Goal: Information Seeking & Learning: Compare options

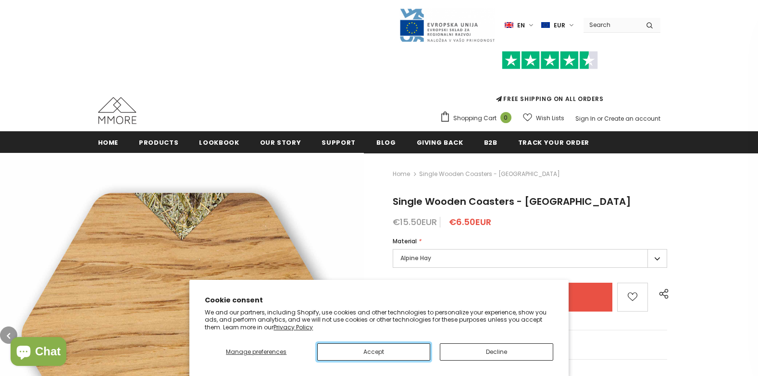
click at [394, 354] on button "Accept" at bounding box center [373, 351] width 113 height 17
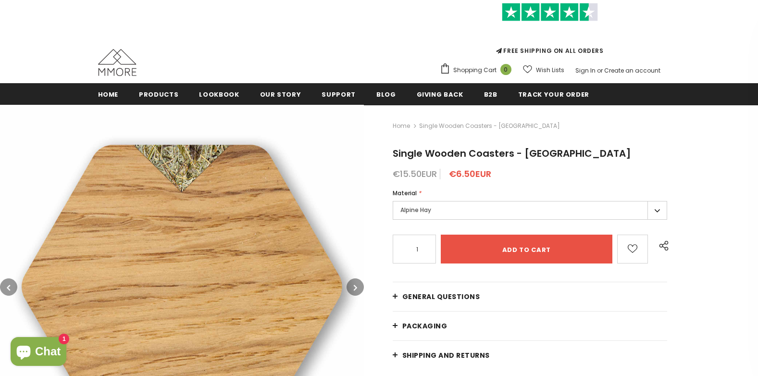
scroll to position [96, 0]
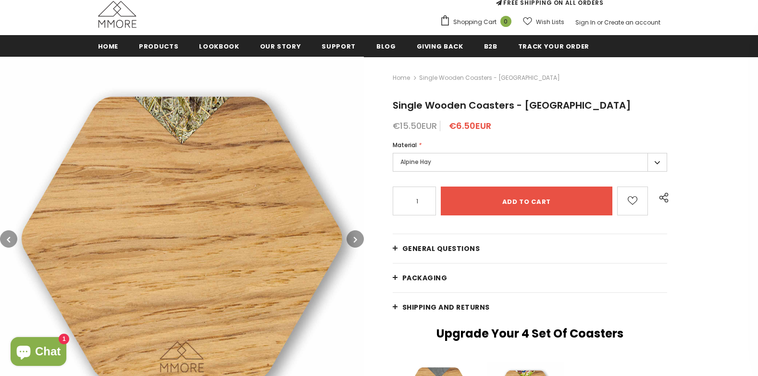
click at [656, 164] on label "Alpine Hay" at bounding box center [530, 162] width 275 height 19
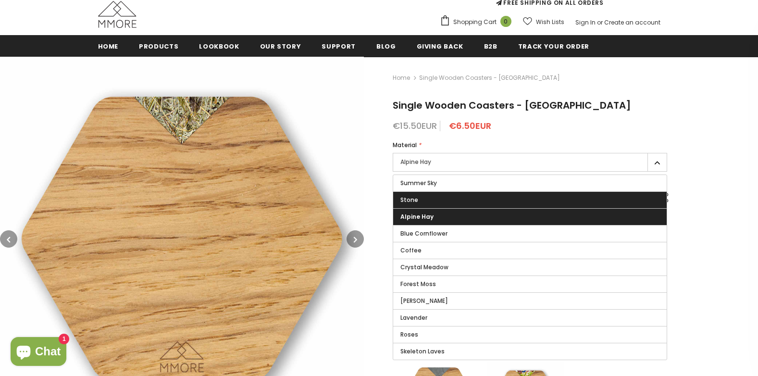
click at [544, 203] on label "Stone" at bounding box center [530, 200] width 274 height 16
click at [0, 0] on input "Stone" at bounding box center [0, 0] width 0 height 0
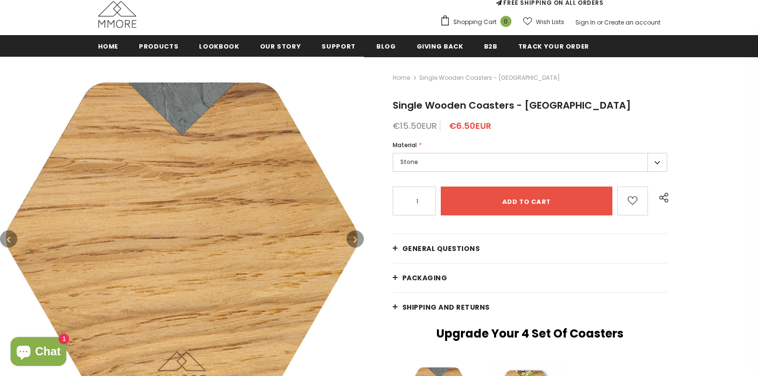
click at [667, 160] on div "Home Single Wooden Coasters - [GEOGRAPHIC_DATA] Single Wooden Coasters - [GEOGR…" at bounding box center [561, 327] width 394 height 540
click at [656, 162] on label "Stone" at bounding box center [530, 162] width 275 height 19
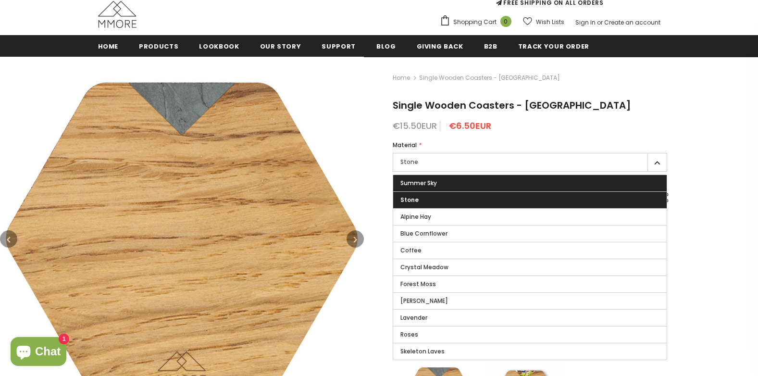
click at [491, 185] on label "Summer Sky" at bounding box center [530, 183] width 274 height 16
click at [0, 0] on input "Summer Sky" at bounding box center [0, 0] width 0 height 0
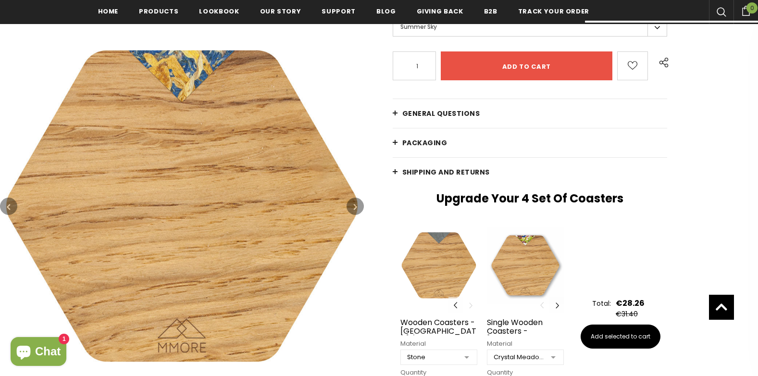
scroll to position [288, 0]
